Goal: Obtain resource: Download file/media

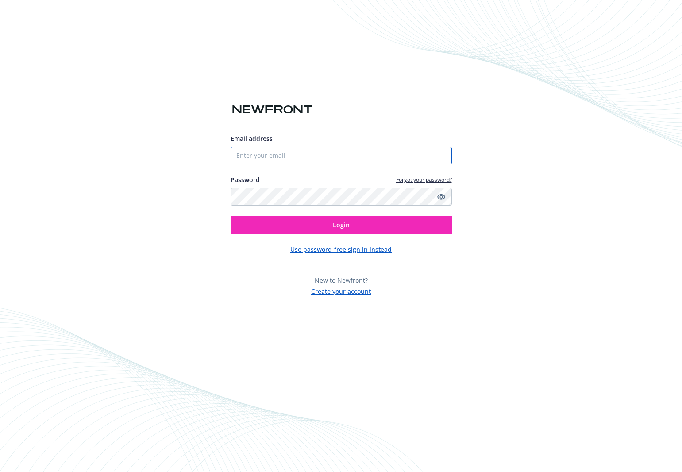
click at [297, 155] on input "Email address" at bounding box center [341, 156] width 221 height 18
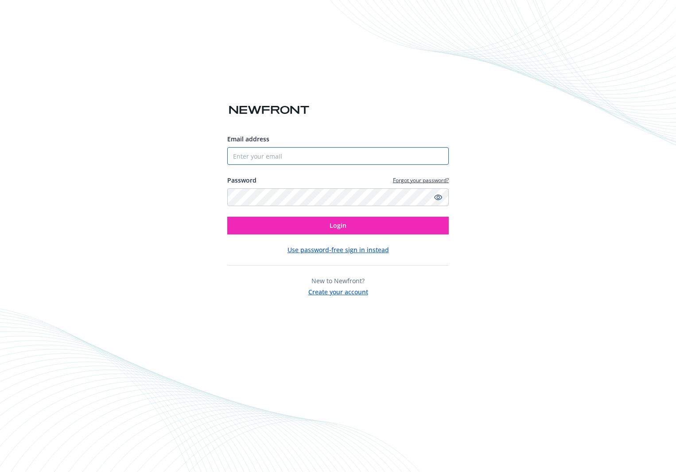
click at [0, 471] on com-1password-button at bounding box center [0, 472] width 0 height 0
type input "[PERSON_NAME][EMAIL_ADDRESS][PERSON_NAME][DOMAIN_NAME]"
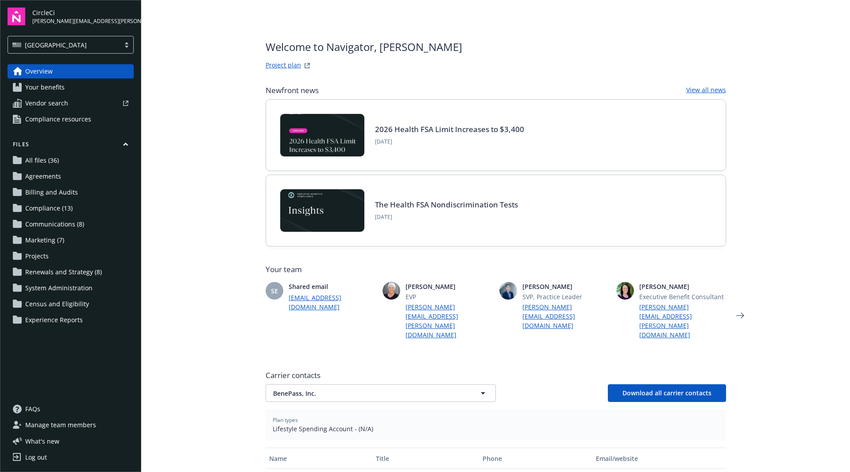
click at [68, 272] on span "Renewals and Strategy (8)" at bounding box center [63, 272] width 77 height 14
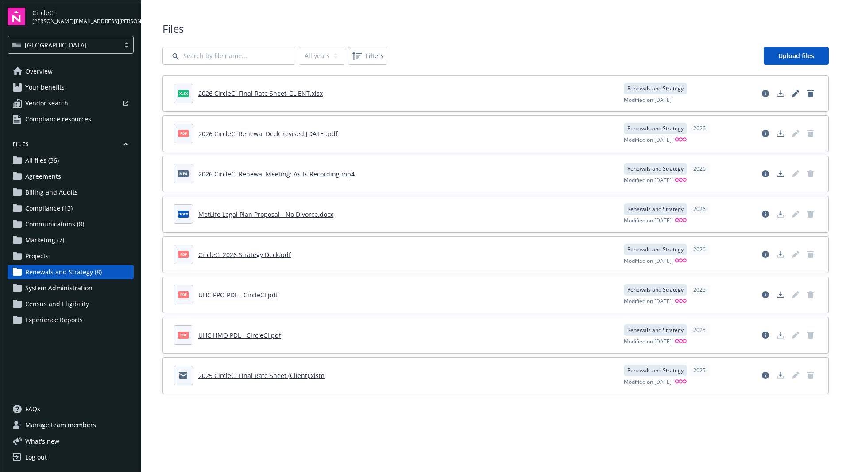
click at [276, 95] on link "2026 CircleCI Final Rate Sheet_CLIENT.xlsx" at bounding box center [260, 93] width 124 height 8
